Goal: Information Seeking & Learning: Learn about a topic

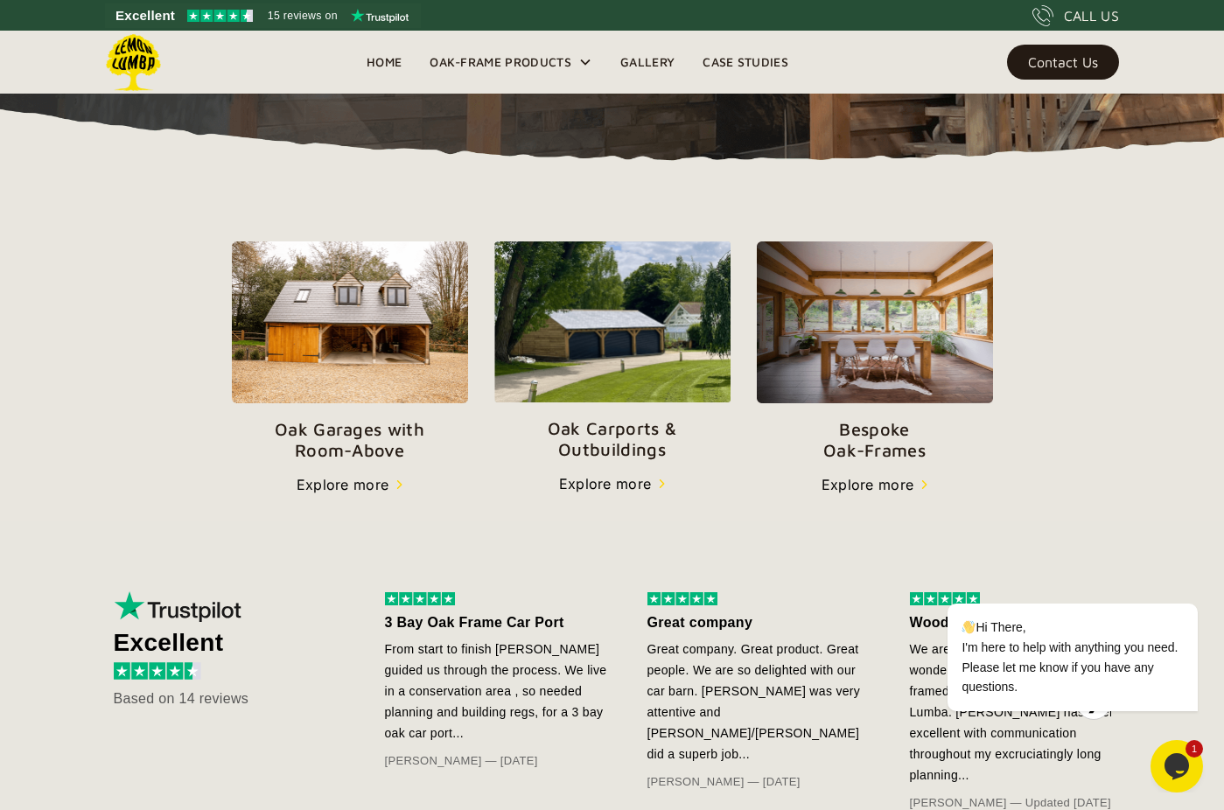
scroll to position [497, 0]
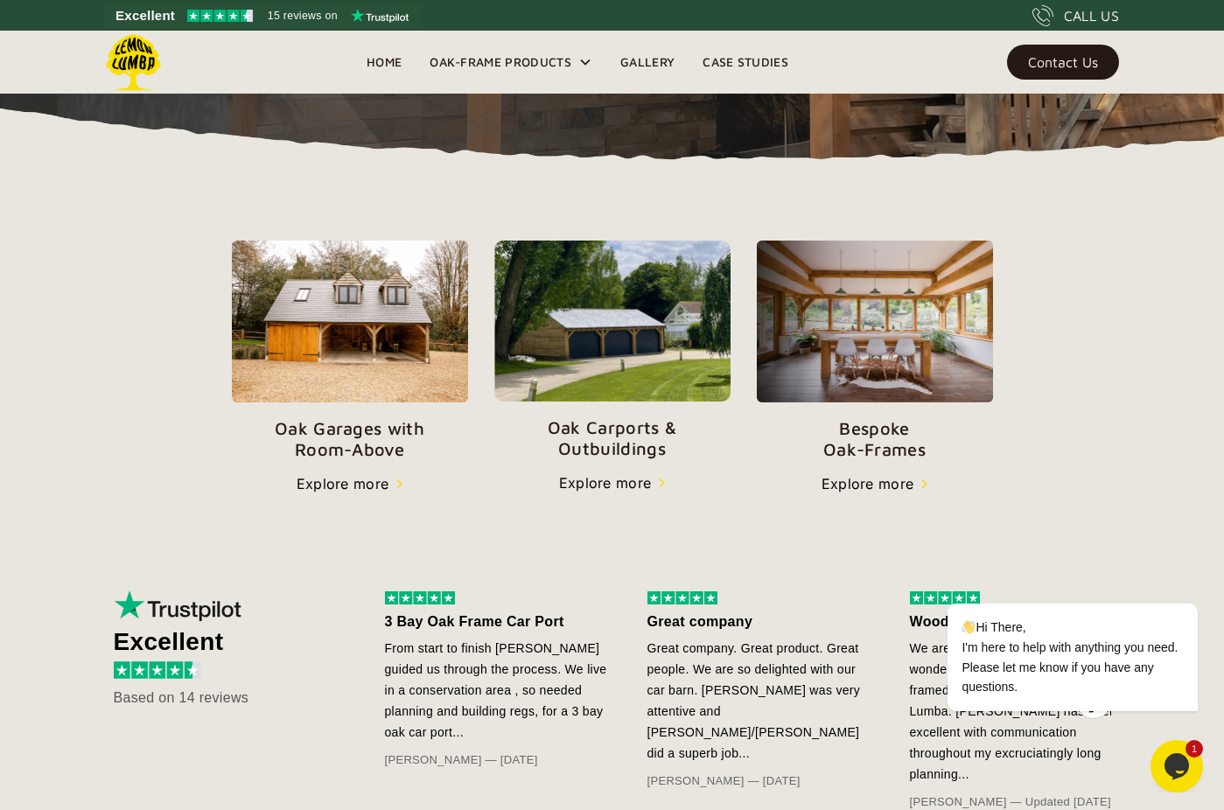
click at [628, 346] on img at bounding box center [612, 321] width 236 height 161
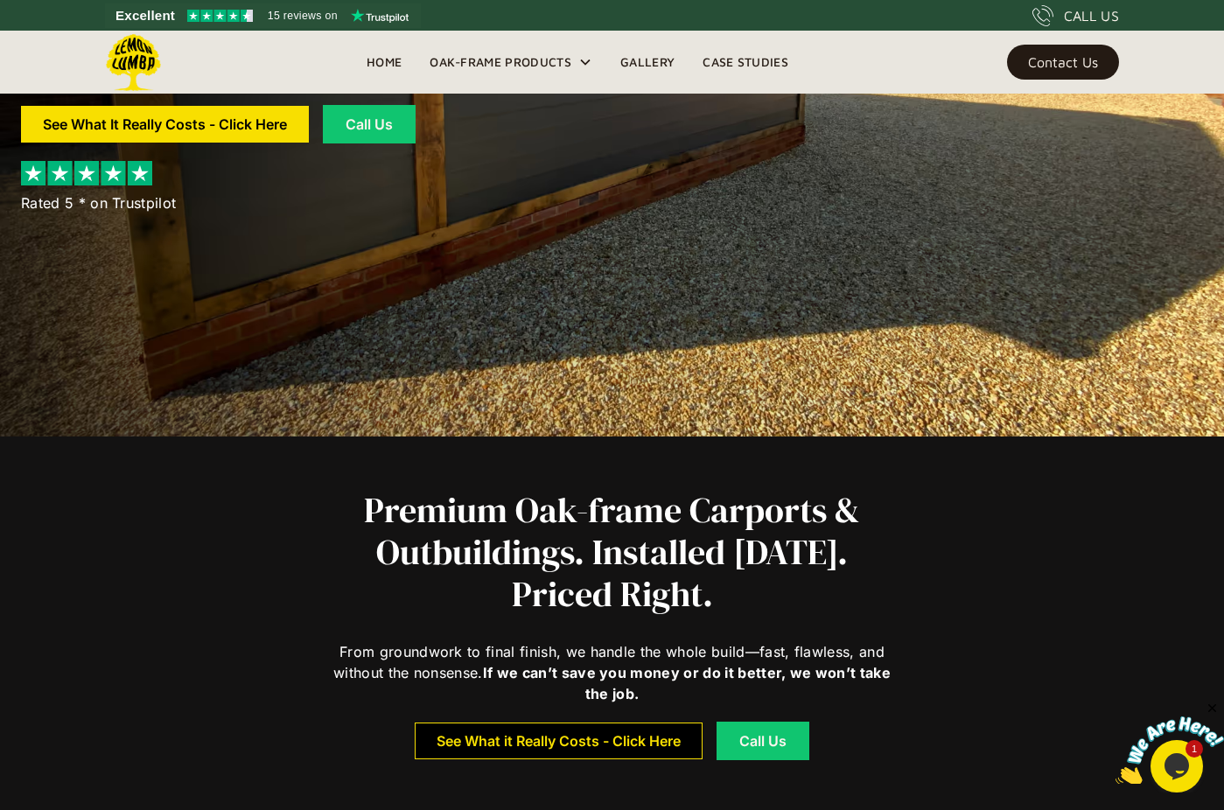
scroll to position [373, 0]
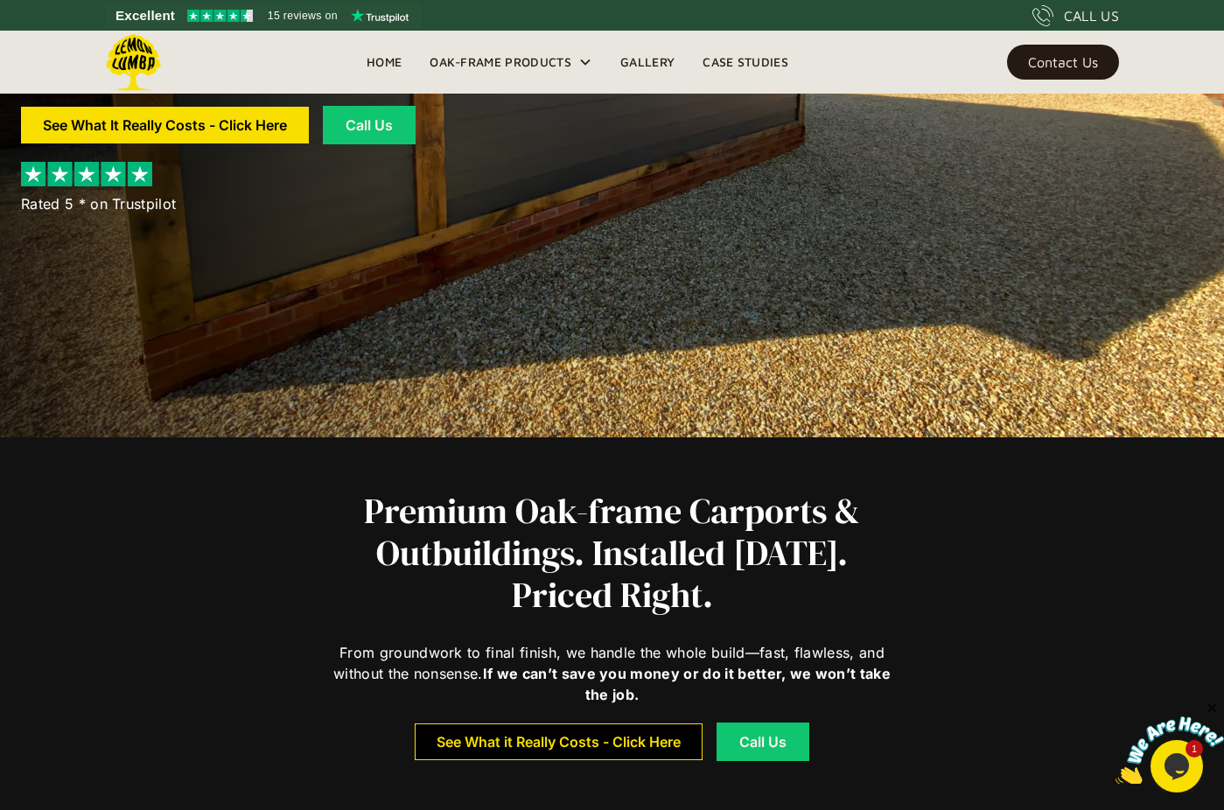
click at [585, 743] on div "See What it Really Costs - Click Here" at bounding box center [559, 742] width 244 height 12
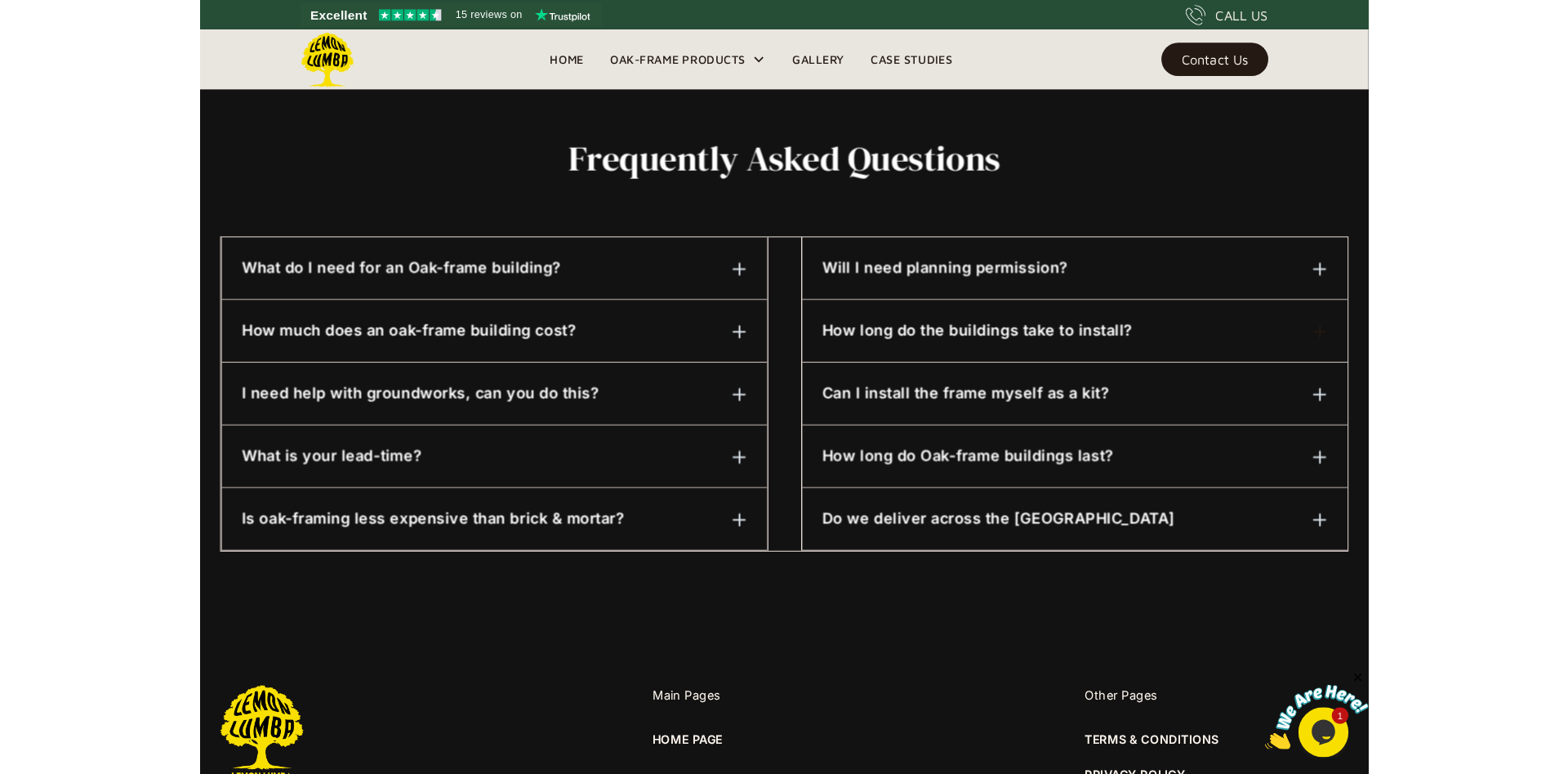
scroll to position [754, 0]
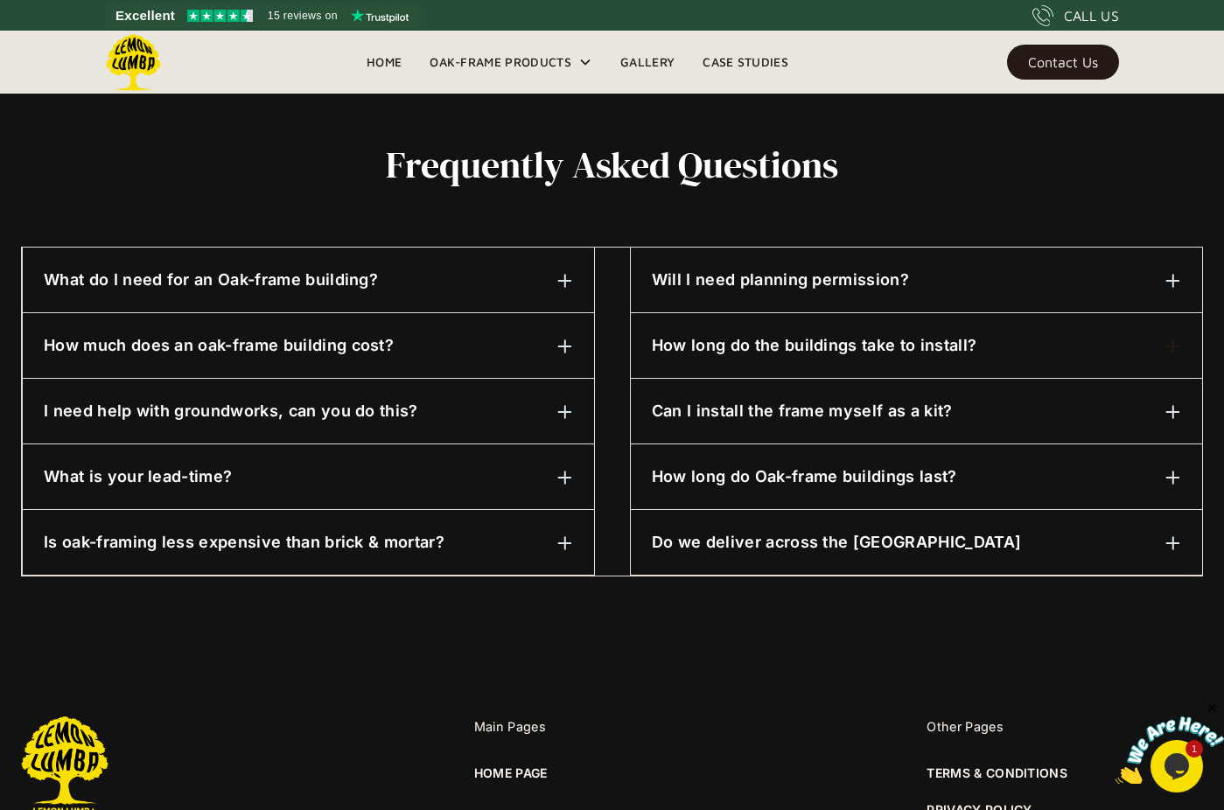
click at [558, 346] on img at bounding box center [566, 347] width 16 height 16
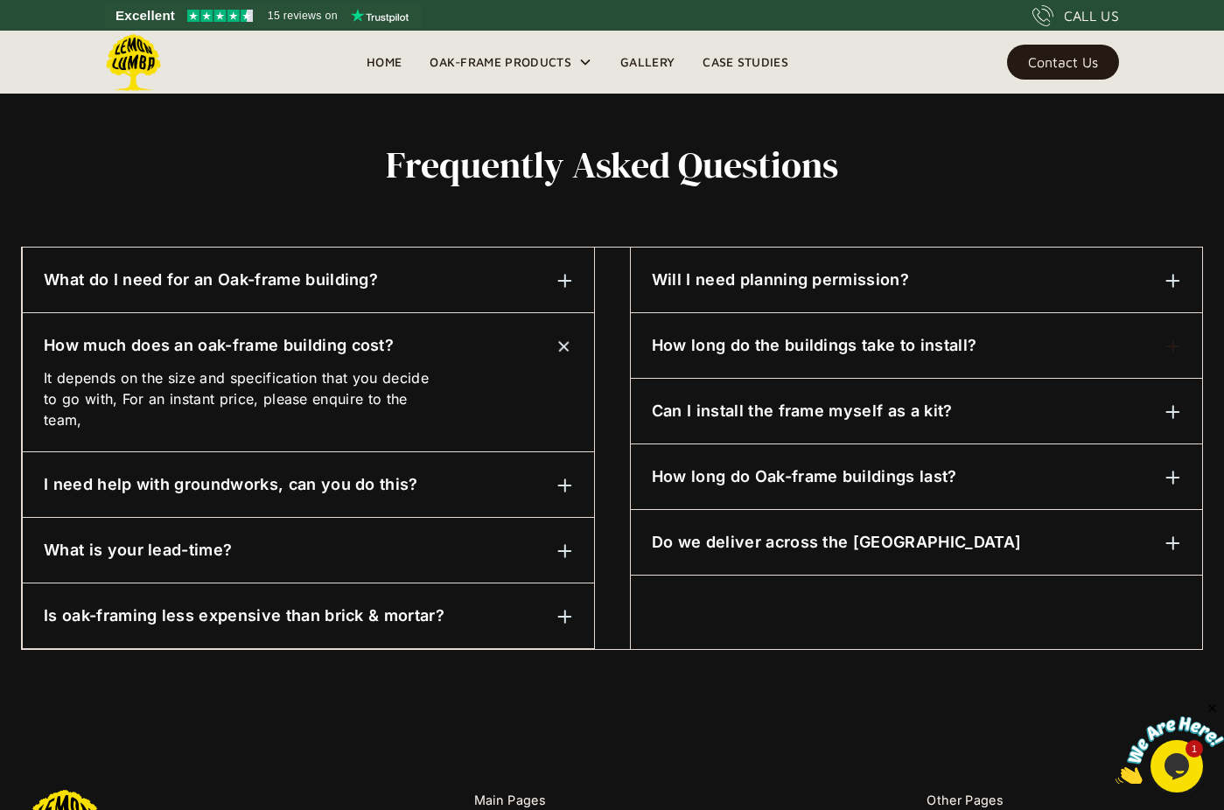
click at [564, 347] on img at bounding box center [564, 346] width 22 height 22
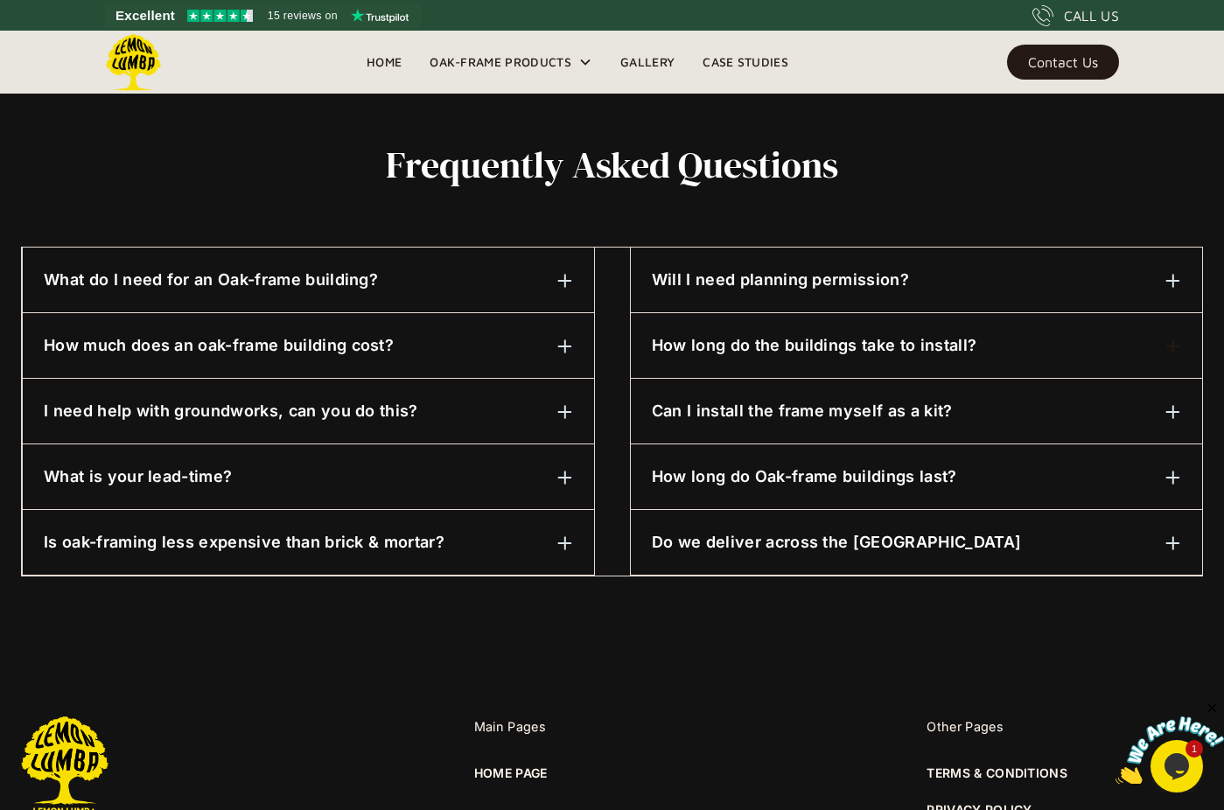
click at [572, 412] on img at bounding box center [566, 412] width 16 height 16
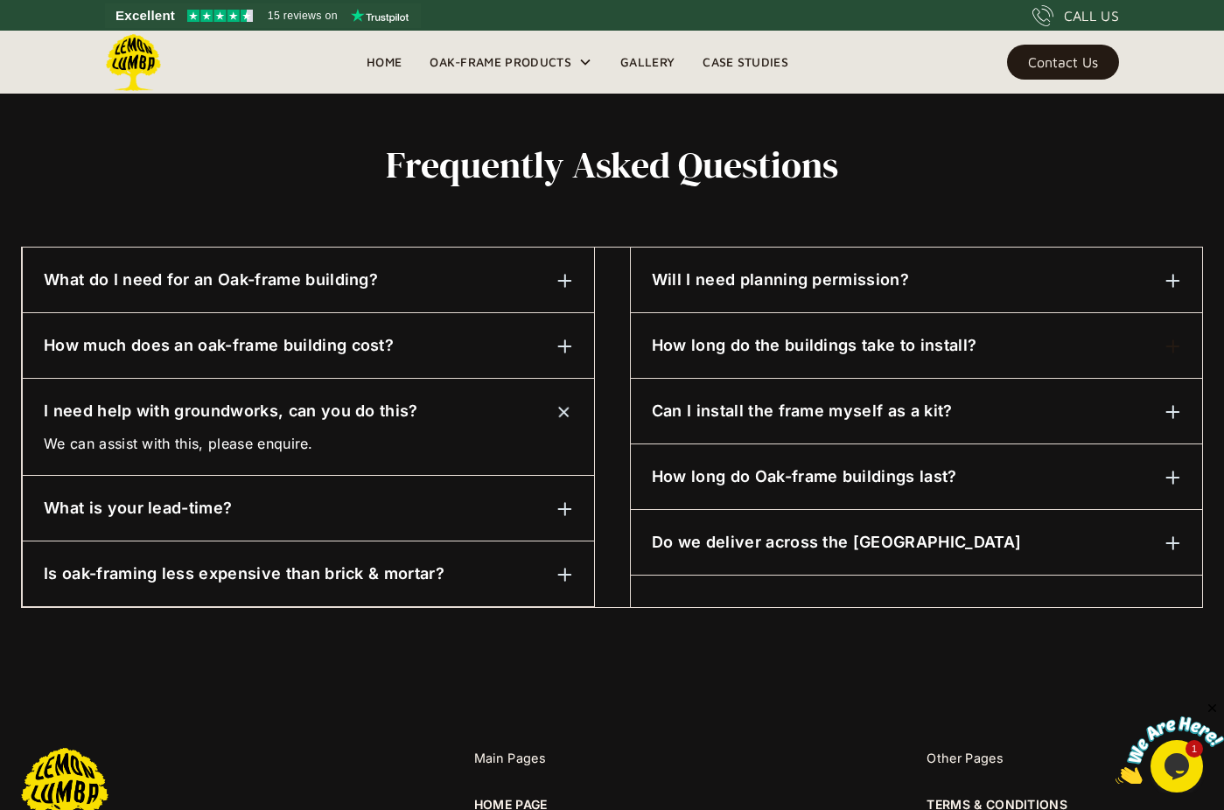
click at [572, 412] on img at bounding box center [564, 412] width 22 height 22
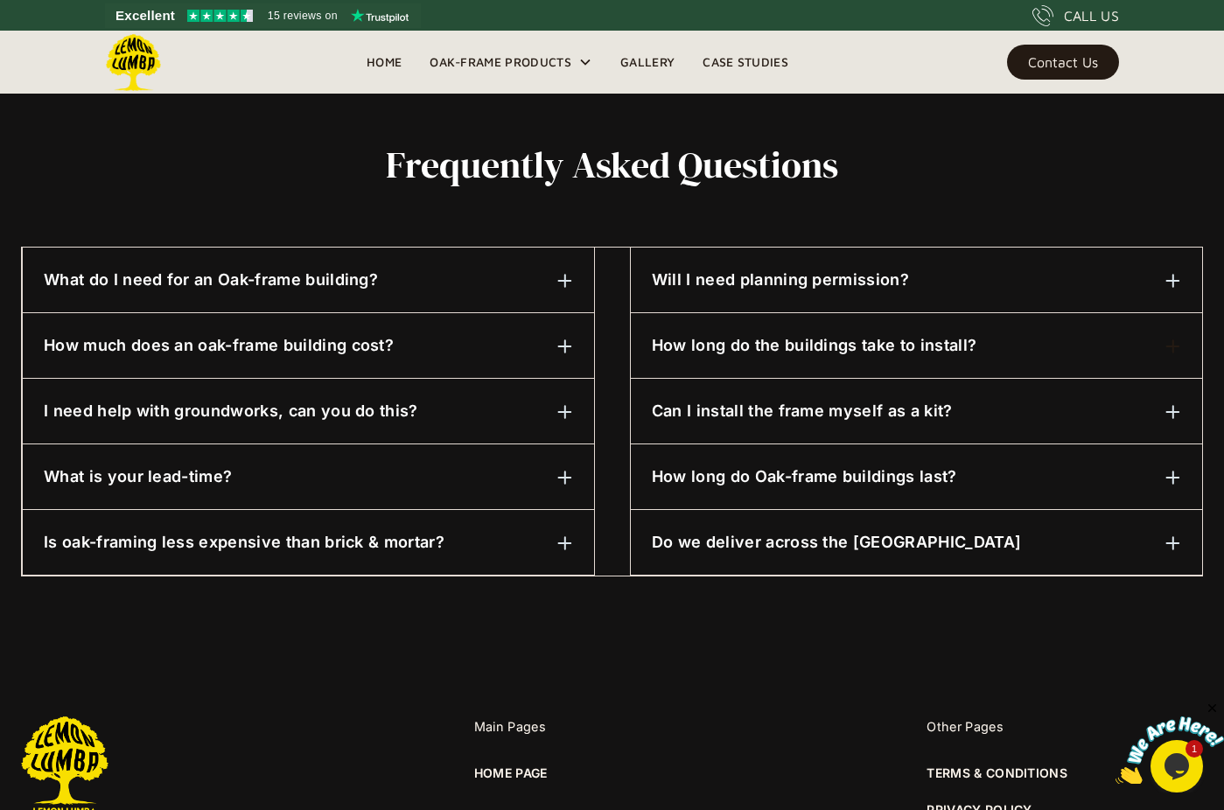
click at [1171, 277] on img at bounding box center [1174, 281] width 16 height 16
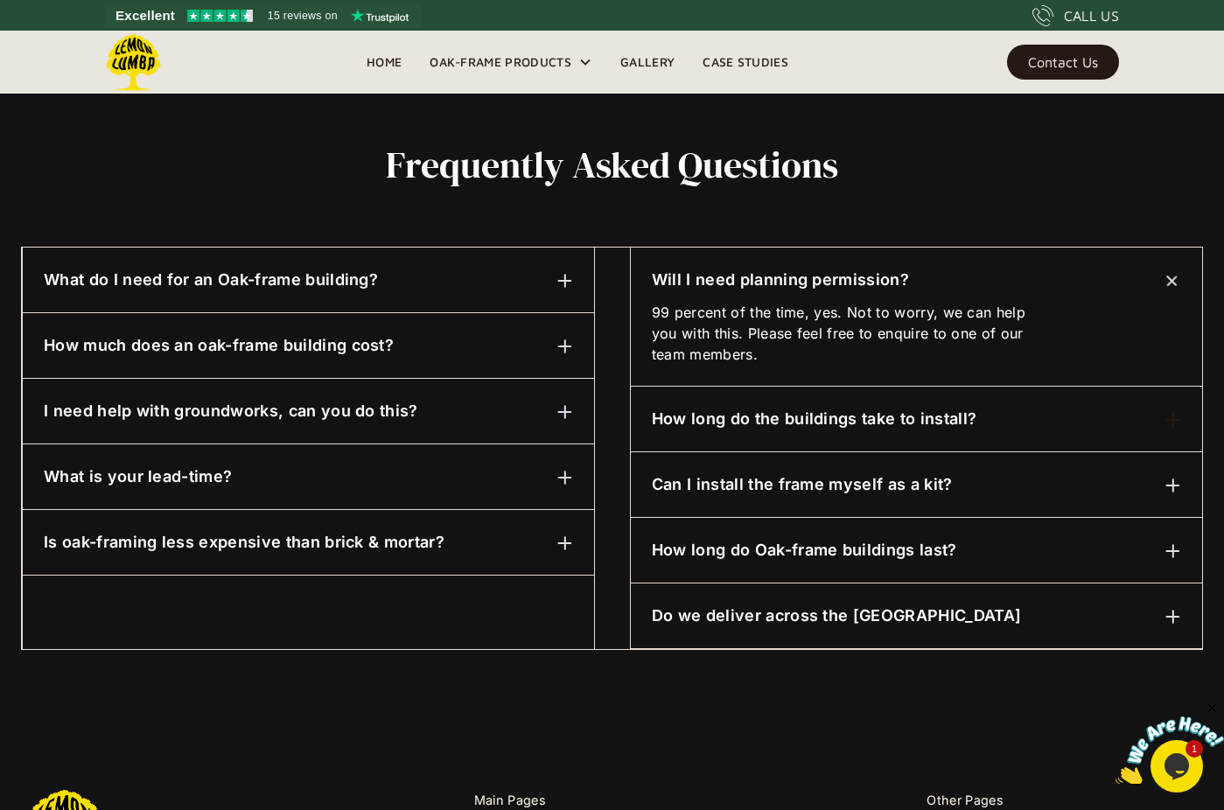
click at [1171, 277] on img at bounding box center [1172, 281] width 22 height 22
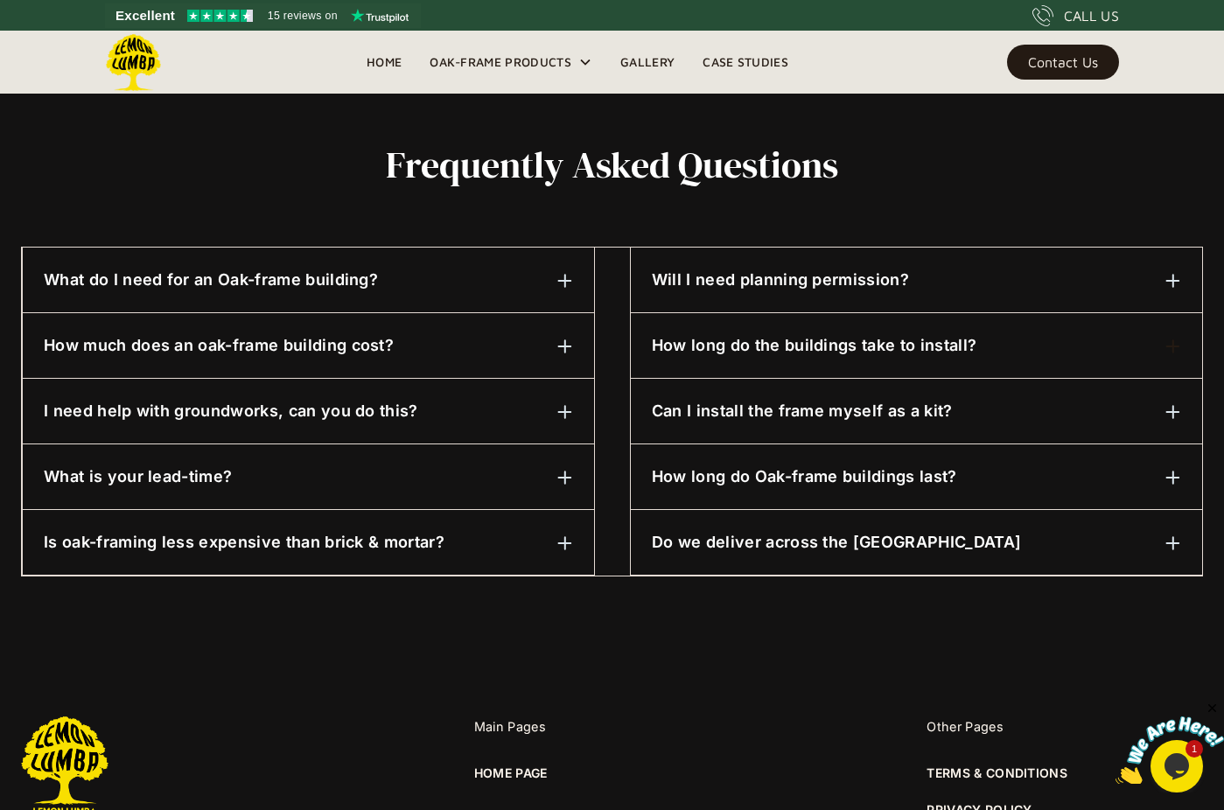
click at [1176, 347] on img at bounding box center [1174, 347] width 16 height 16
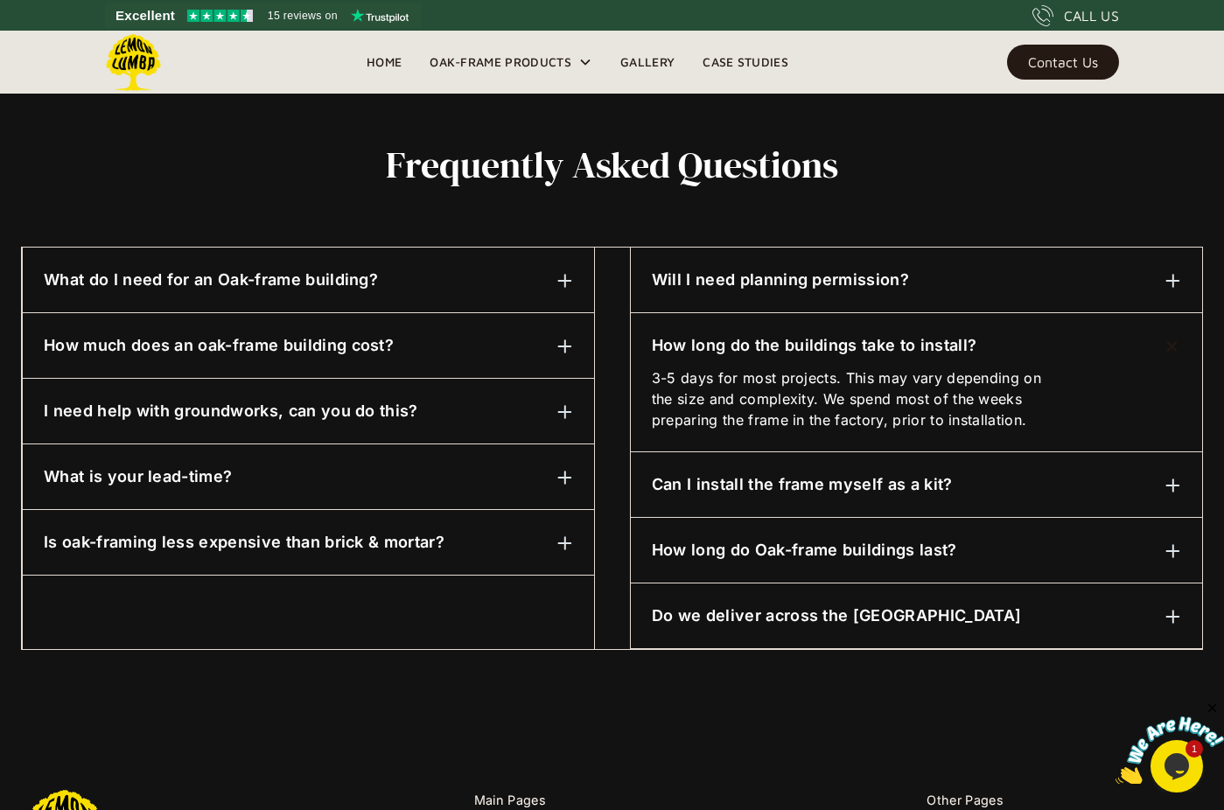
click at [1176, 347] on img at bounding box center [1172, 346] width 22 height 22
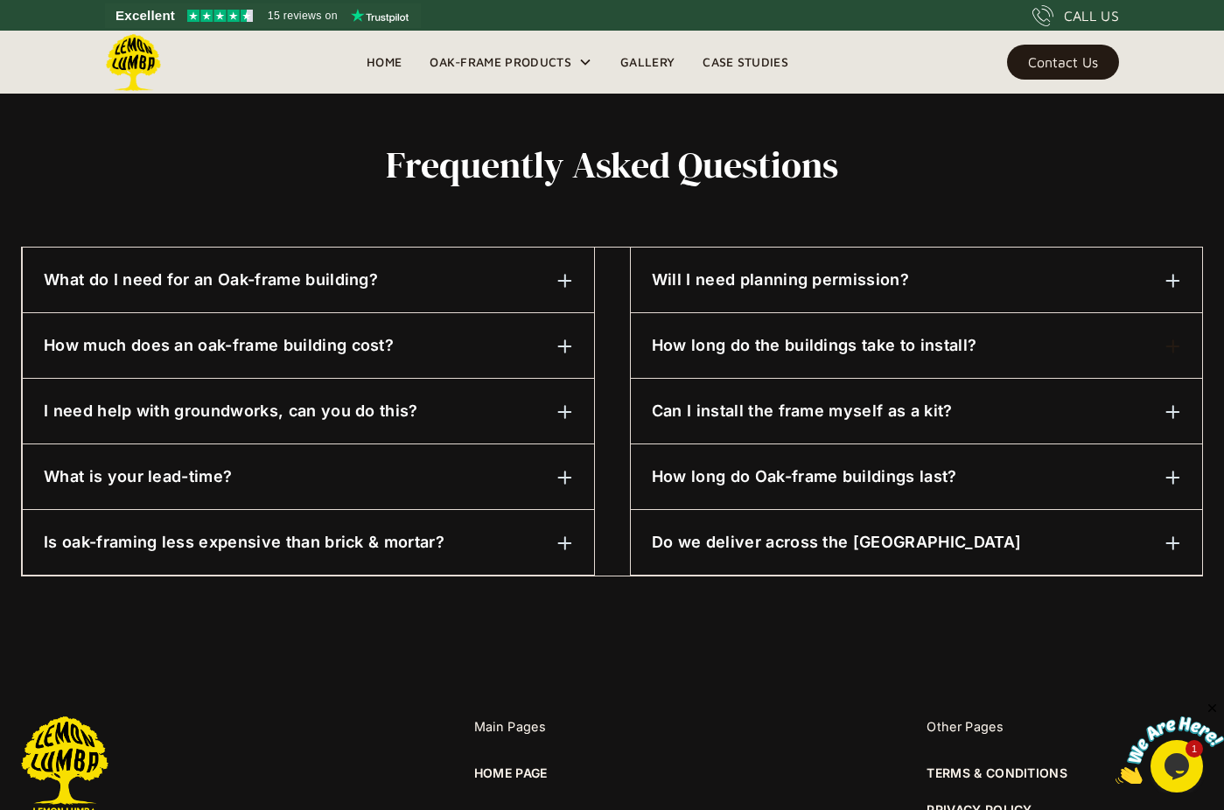
click at [1171, 408] on img at bounding box center [1174, 412] width 16 height 16
